Goal: Task Accomplishment & Management: Manage account settings

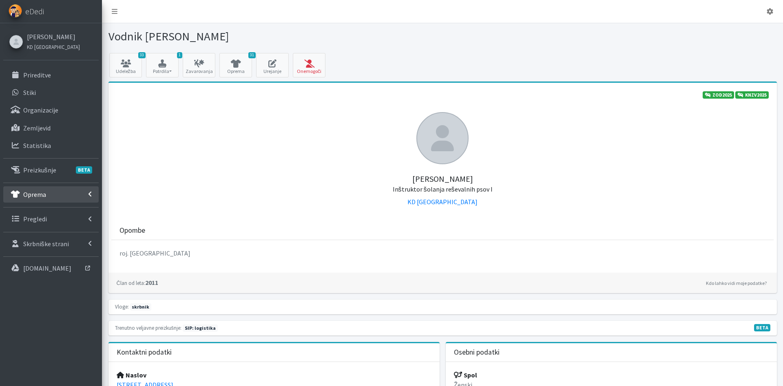
click at [60, 197] on link "Oprema" at bounding box center [50, 194] width 95 height 16
click at [66, 234] on link "Izposojeni artikli" at bounding box center [50, 230] width 95 height 16
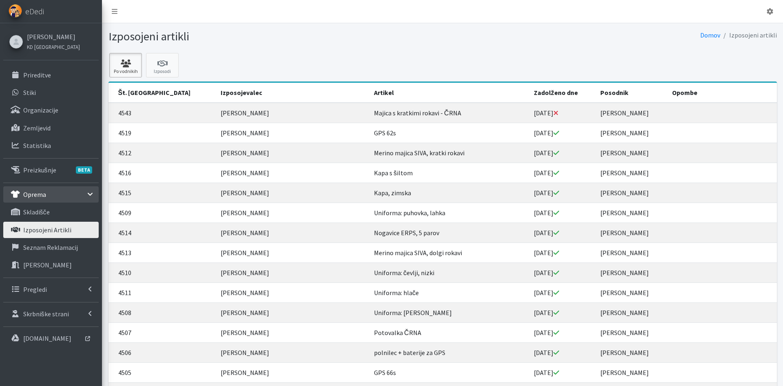
click at [133, 63] on icon at bounding box center [126, 64] width 28 height 8
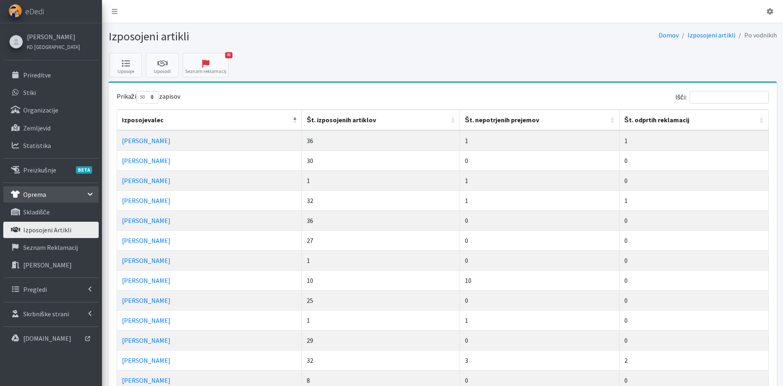
select select "50"
click at [337, 119] on th "Št. izposojenih artiklov" at bounding box center [381, 120] width 158 height 21
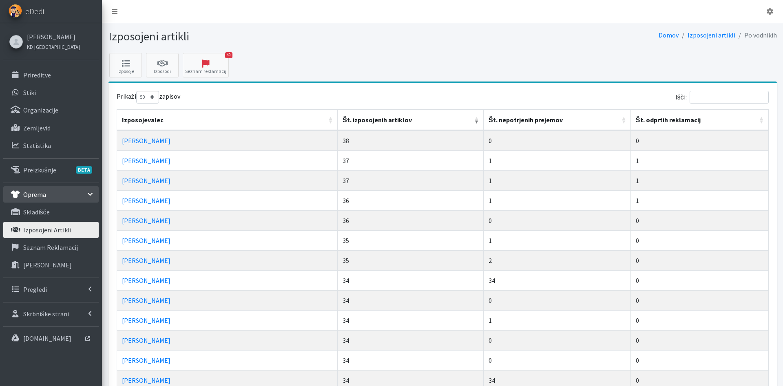
click at [338, 119] on th "Št. izposojenih artiklov" at bounding box center [411, 120] width 146 height 21
click at [496, 118] on th "Št. nepotrjenih prejemov" at bounding box center [540, 120] width 160 height 21
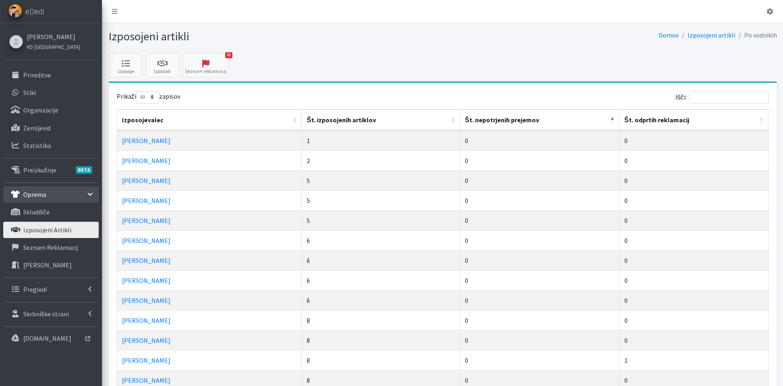
click at [496, 118] on th "Št. nepotrjenih prejemov" at bounding box center [540, 120] width 160 height 21
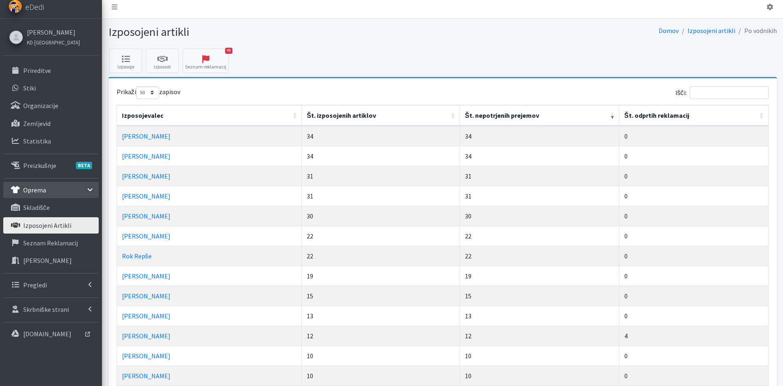
scroll to position [42, 0]
